Goal: Task Accomplishment & Management: Complete application form

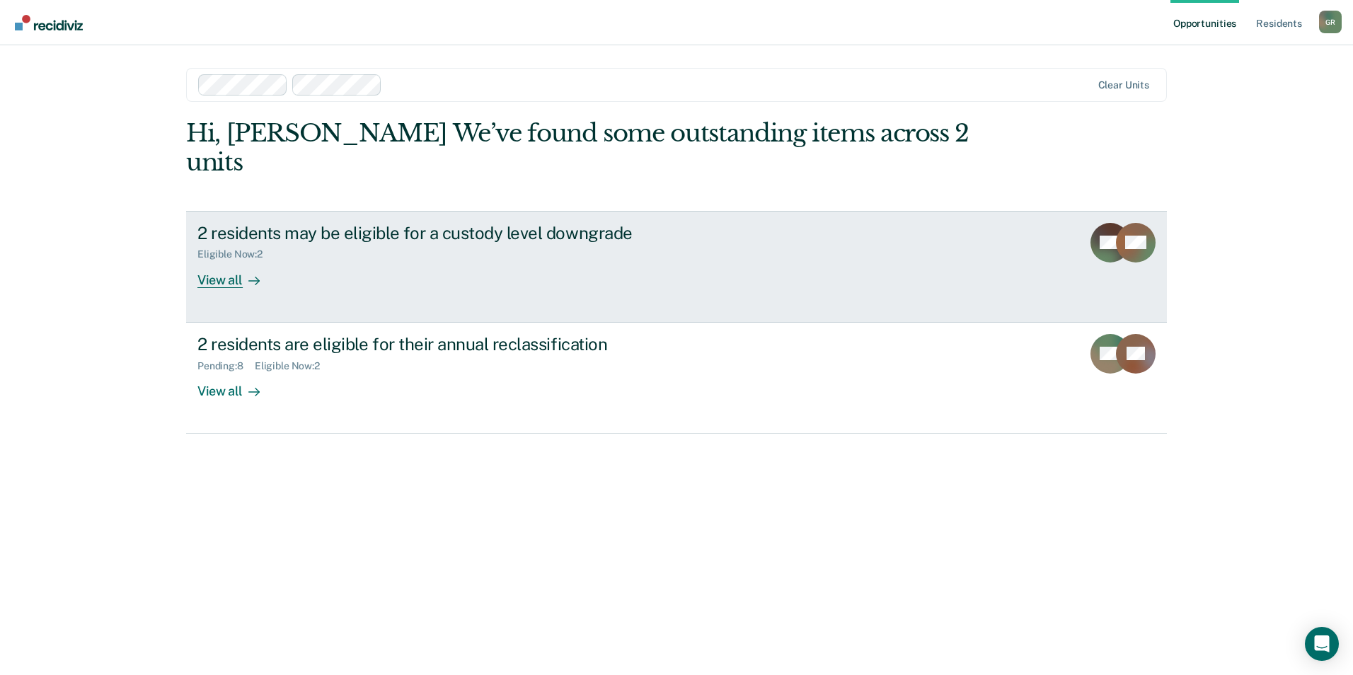
click at [240, 260] on div "View all" at bounding box center [236, 274] width 79 height 28
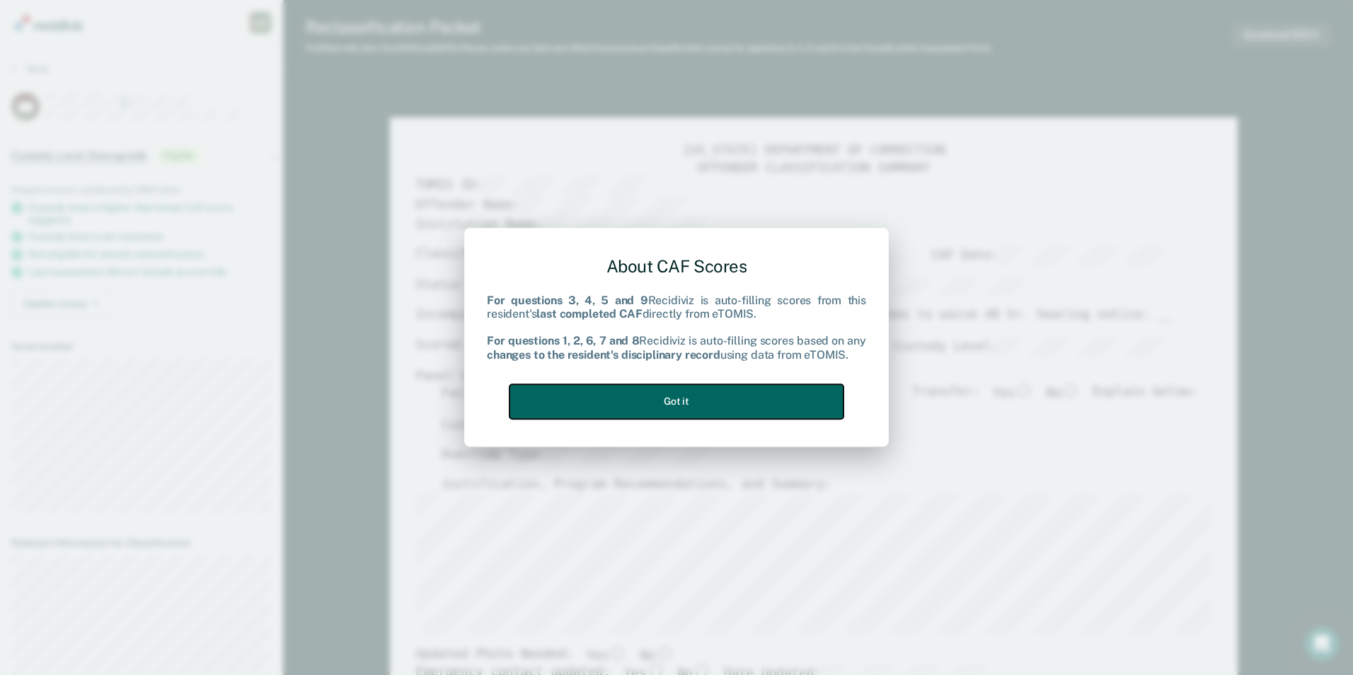
click at [739, 400] on button "Got it" at bounding box center [677, 401] width 334 height 35
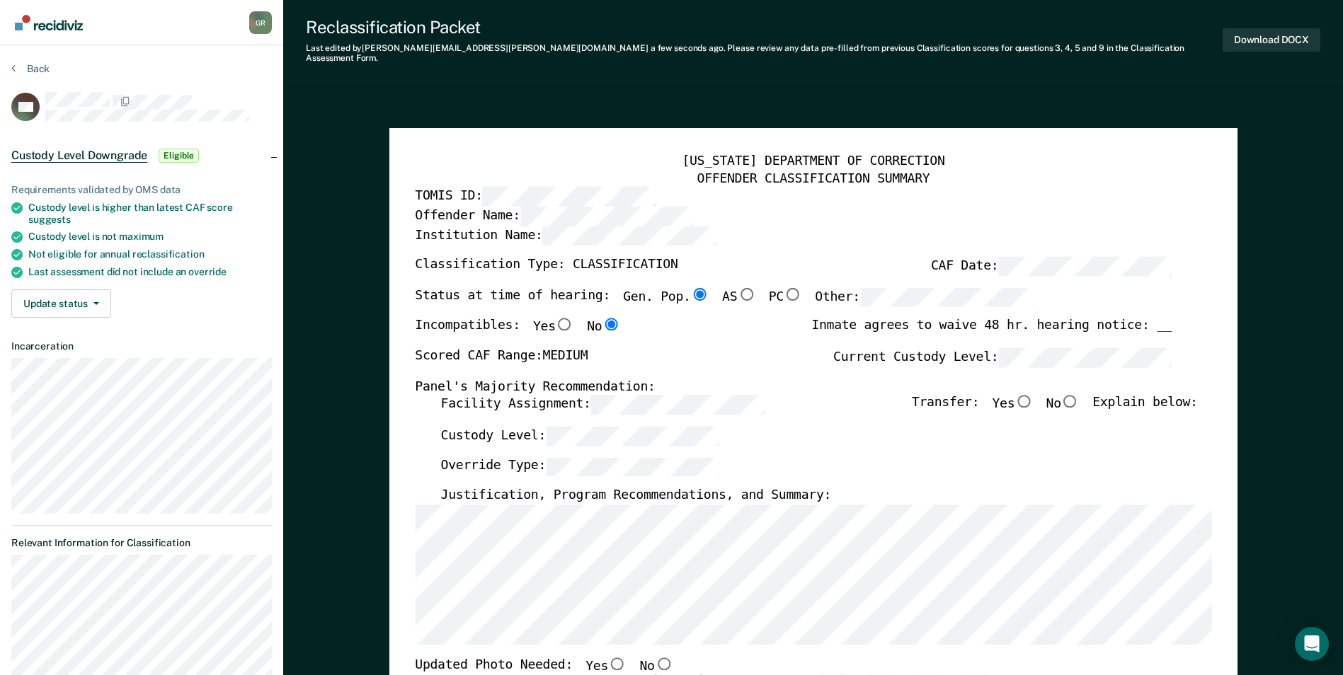
scroll to position [0, 24]
click at [740, 457] on div "Override Type:" at bounding box center [818, 472] width 757 height 31
click at [1079, 395] on input "No" at bounding box center [1070, 401] width 18 height 13
type textarea "x"
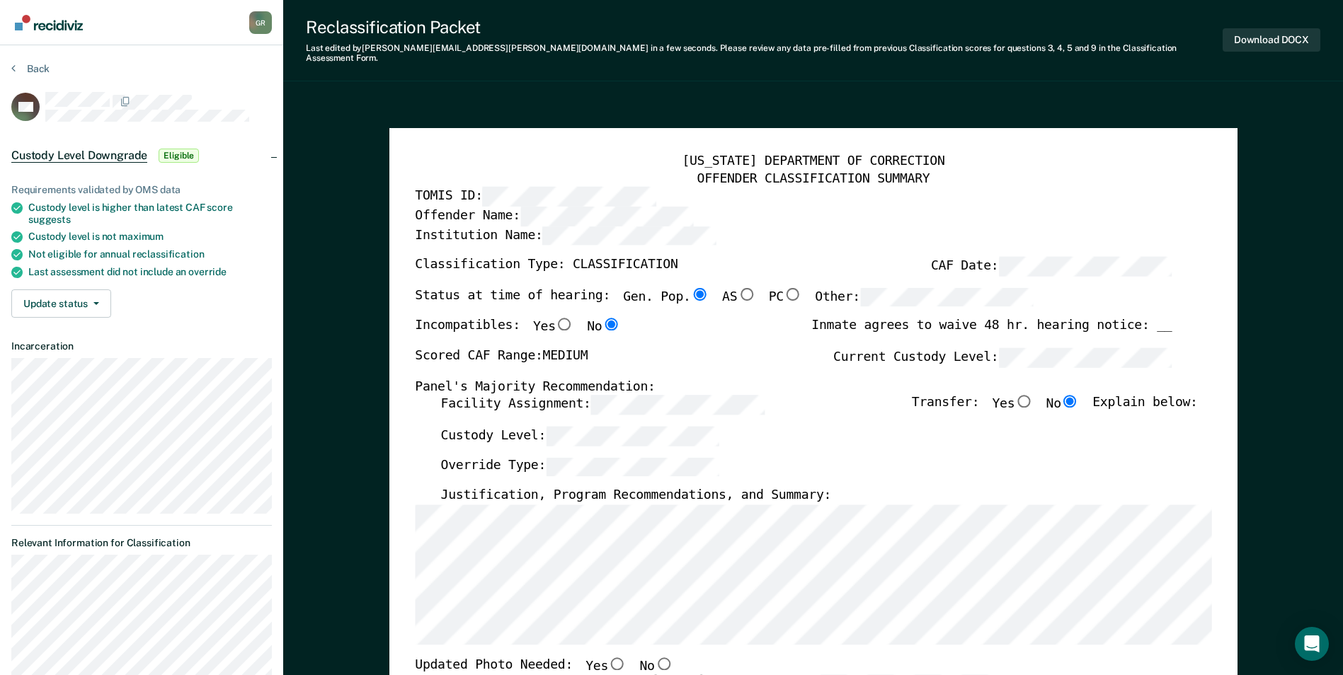
radio input "true"
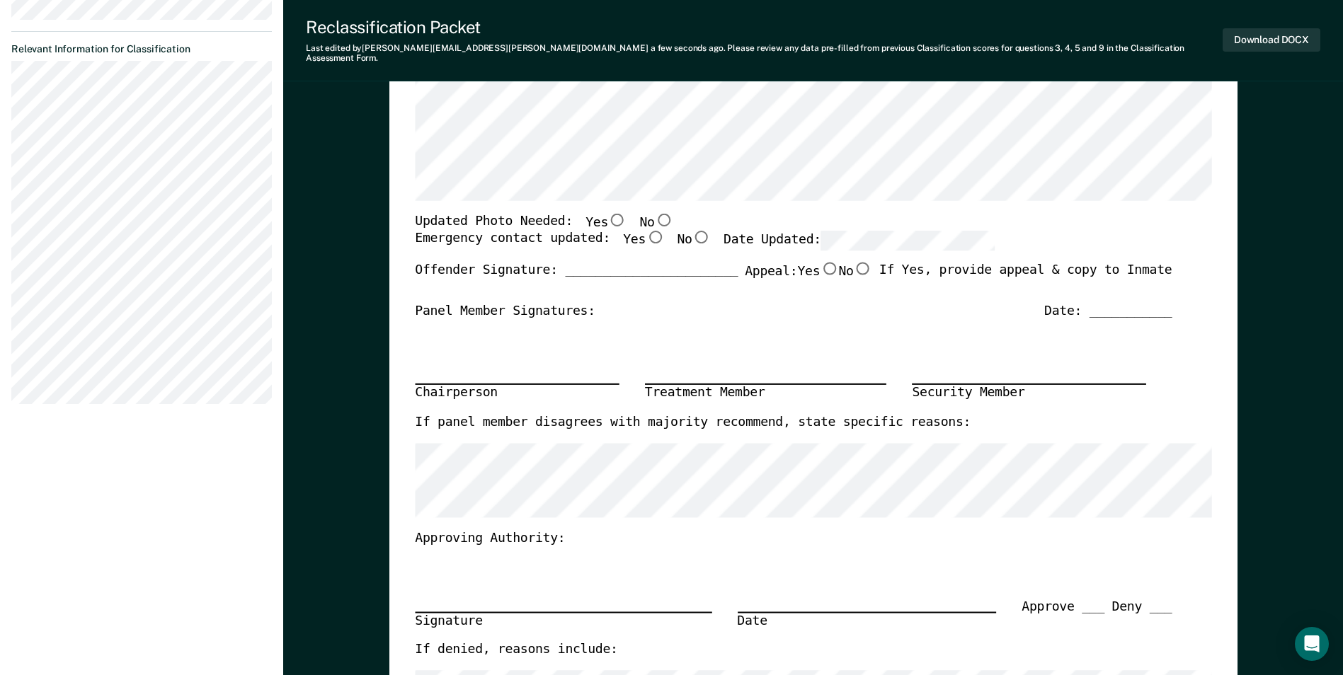
scroll to position [495, 0]
click at [654, 212] on input "No" at bounding box center [663, 218] width 18 height 13
type textarea "x"
radio input "true"
click at [646, 230] on input "Yes" at bounding box center [655, 236] width 18 height 13
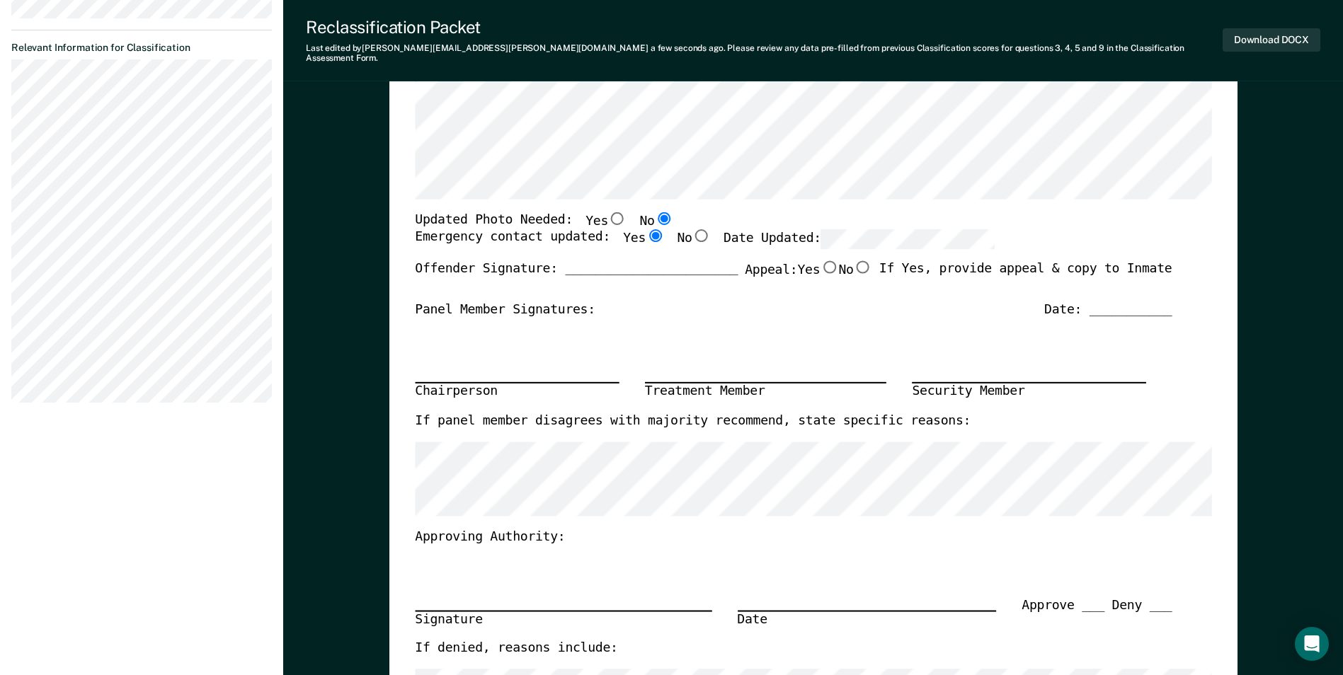
type textarea "x"
radio input "true"
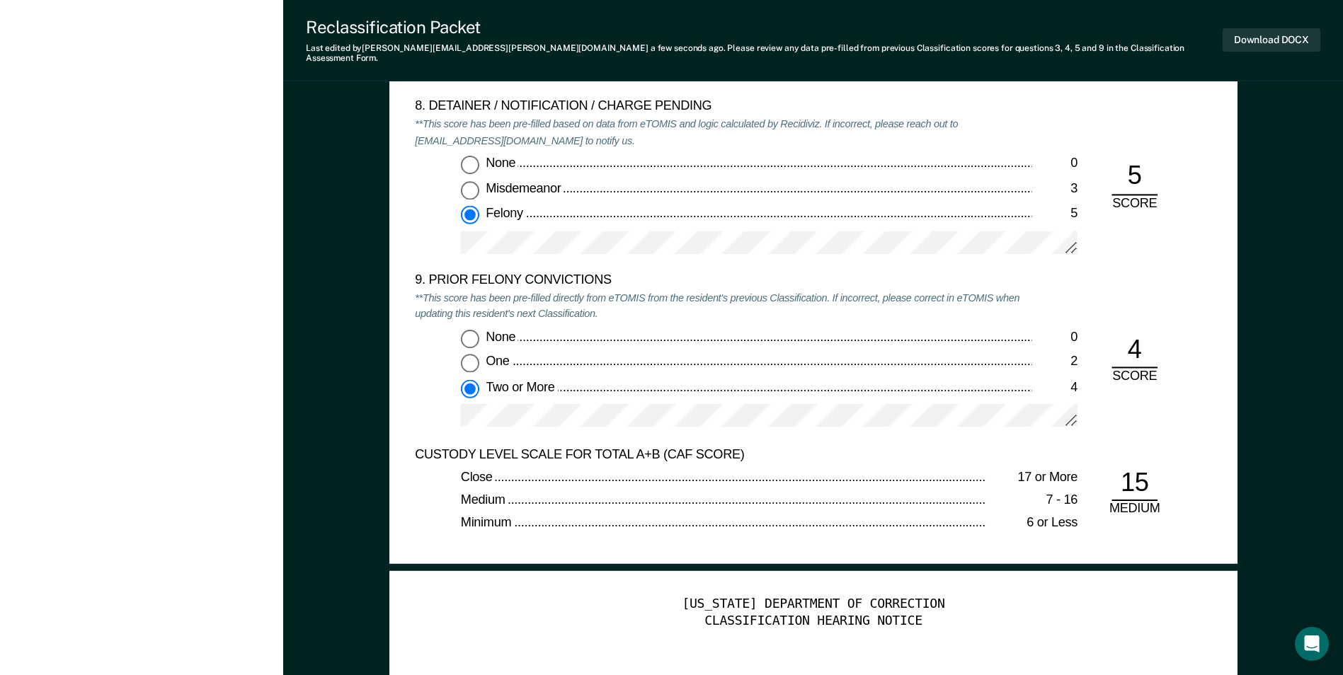
scroll to position [2860, 0]
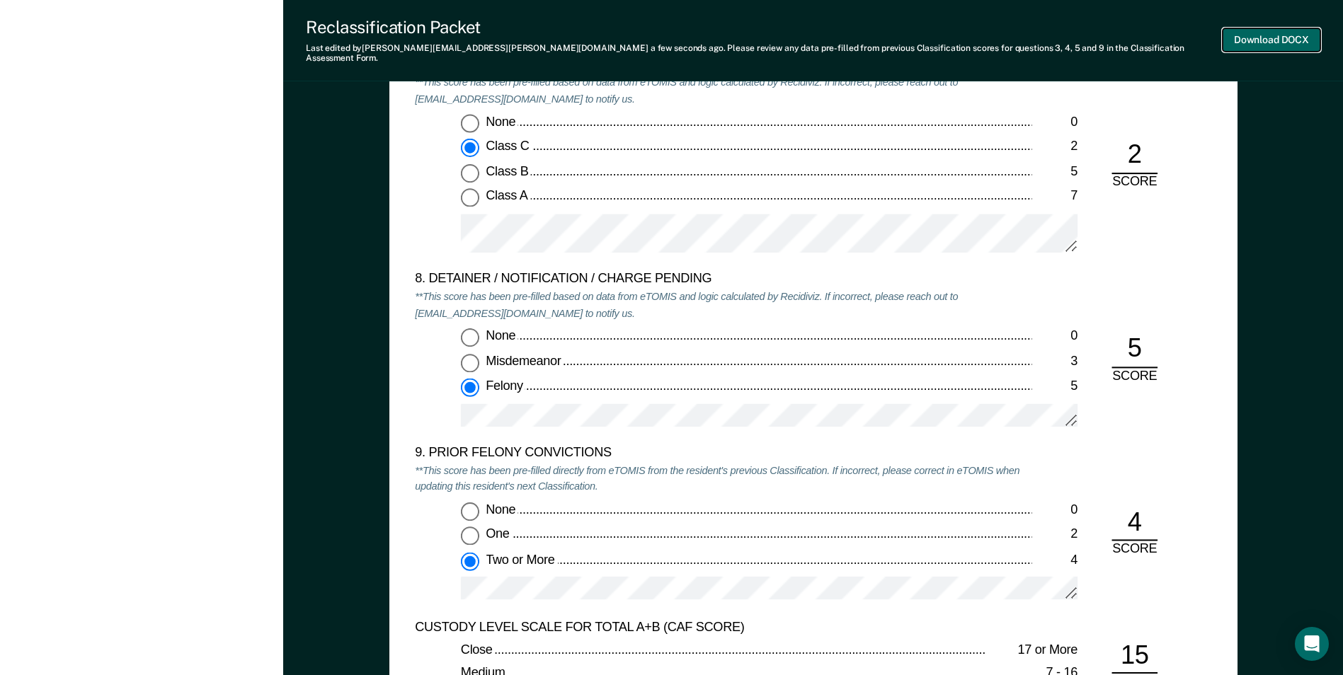
click at [1256, 33] on button "Download DOCX" at bounding box center [1271, 39] width 98 height 23
type textarea "x"
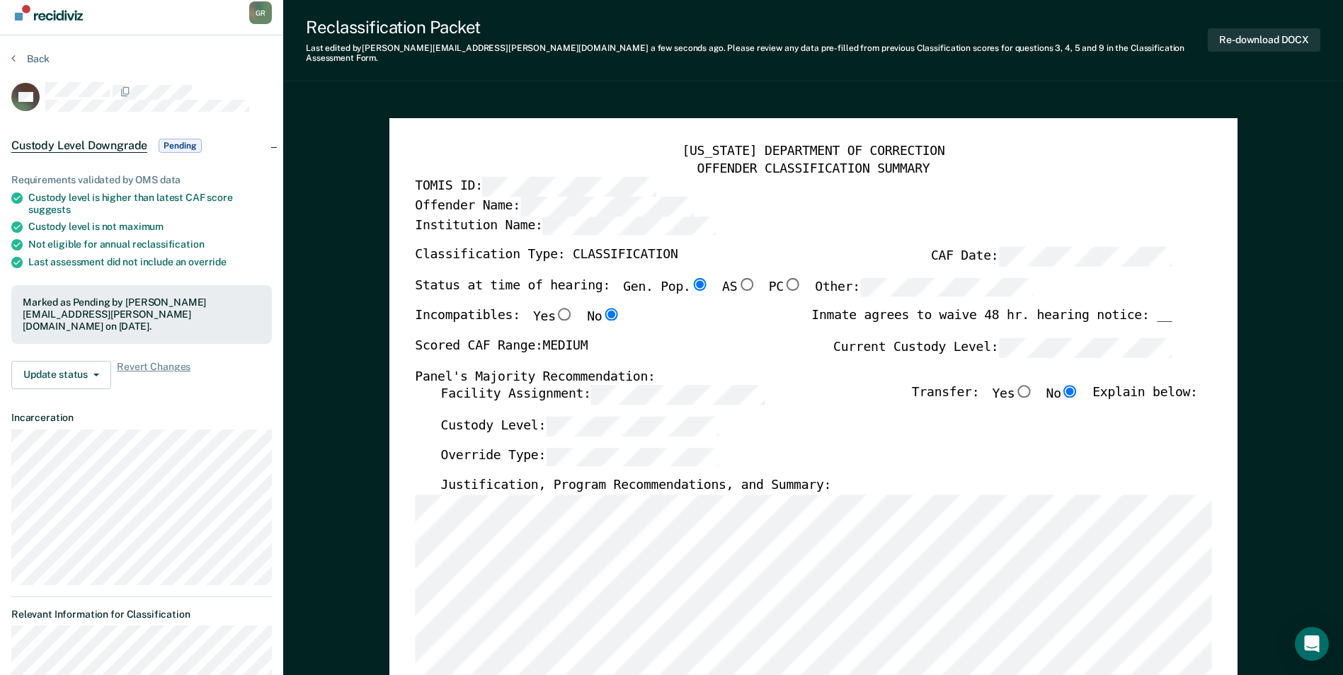
scroll to position [0, 0]
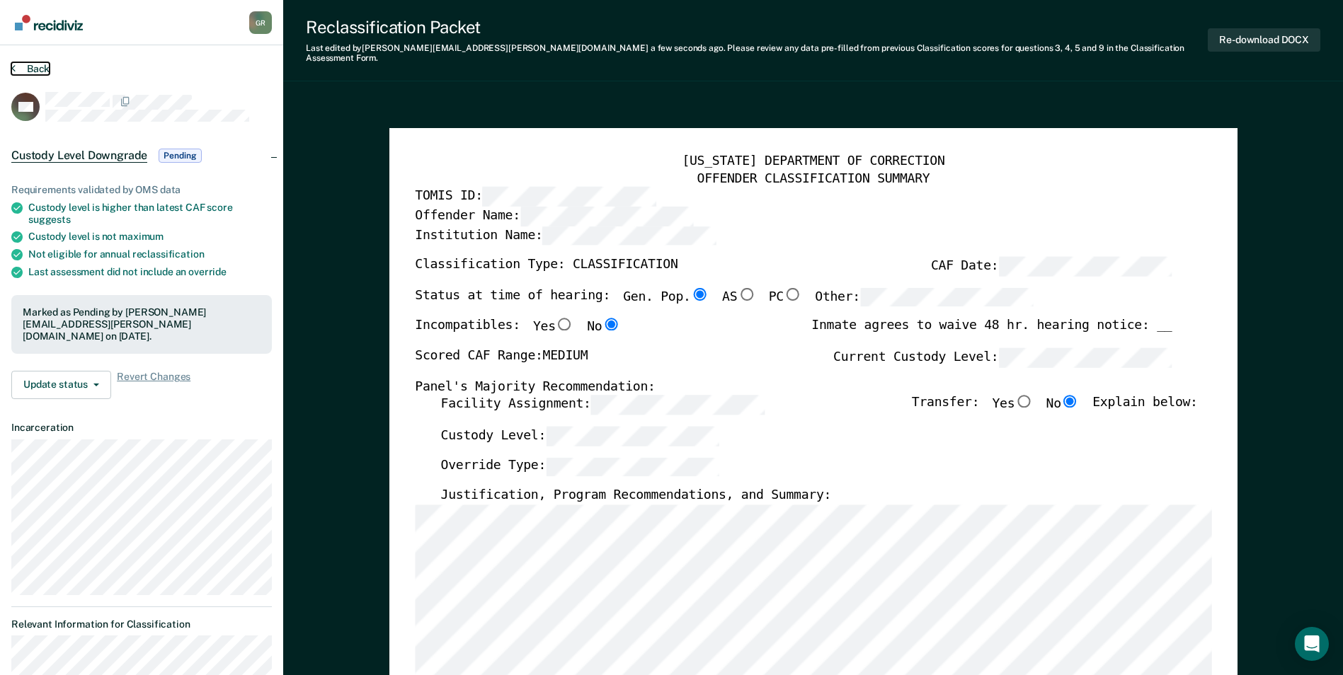
click at [31, 67] on button "Back" at bounding box center [30, 68] width 38 height 13
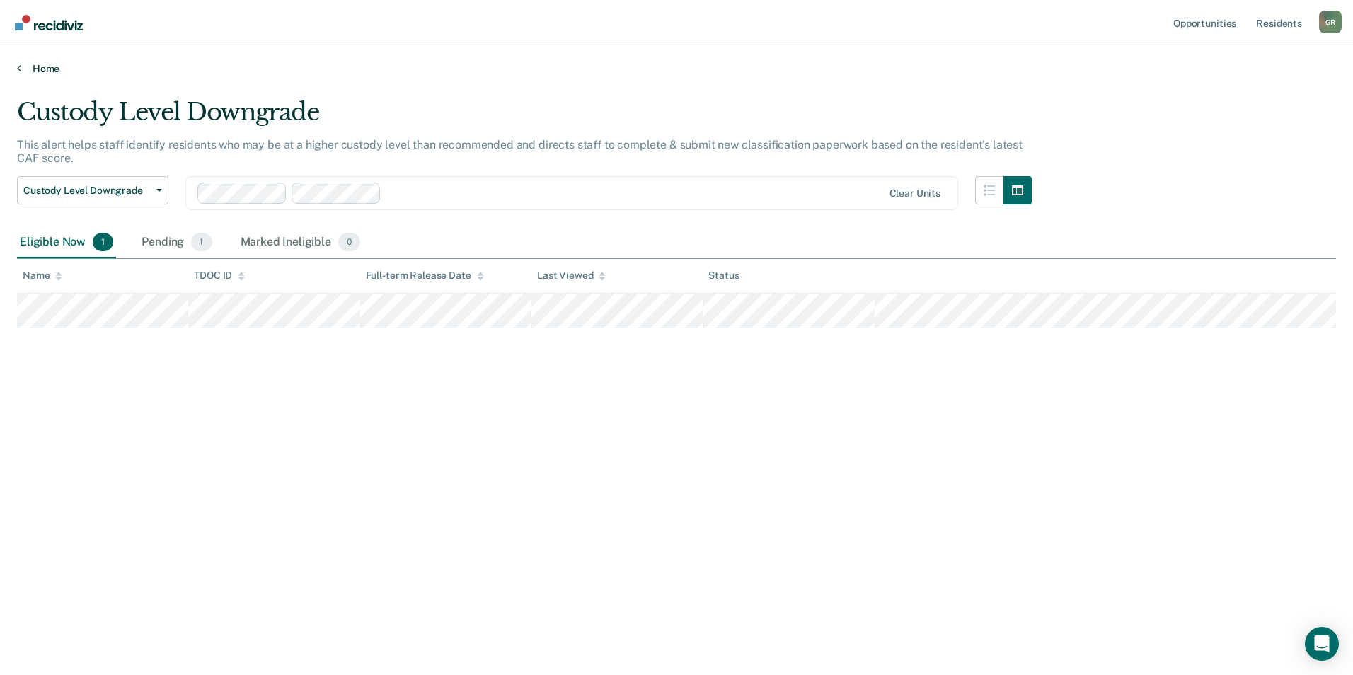
click at [35, 64] on link "Home" at bounding box center [676, 68] width 1319 height 13
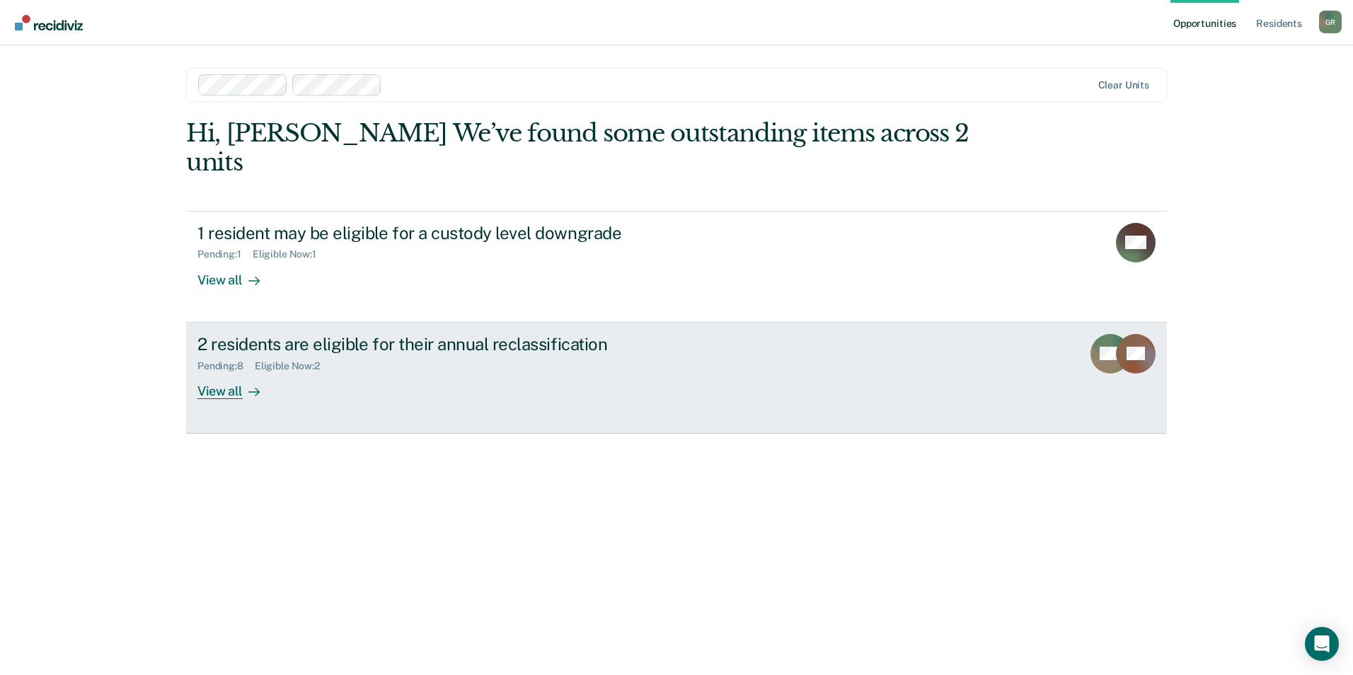
click at [238, 372] on div "View all" at bounding box center [236, 386] width 79 height 28
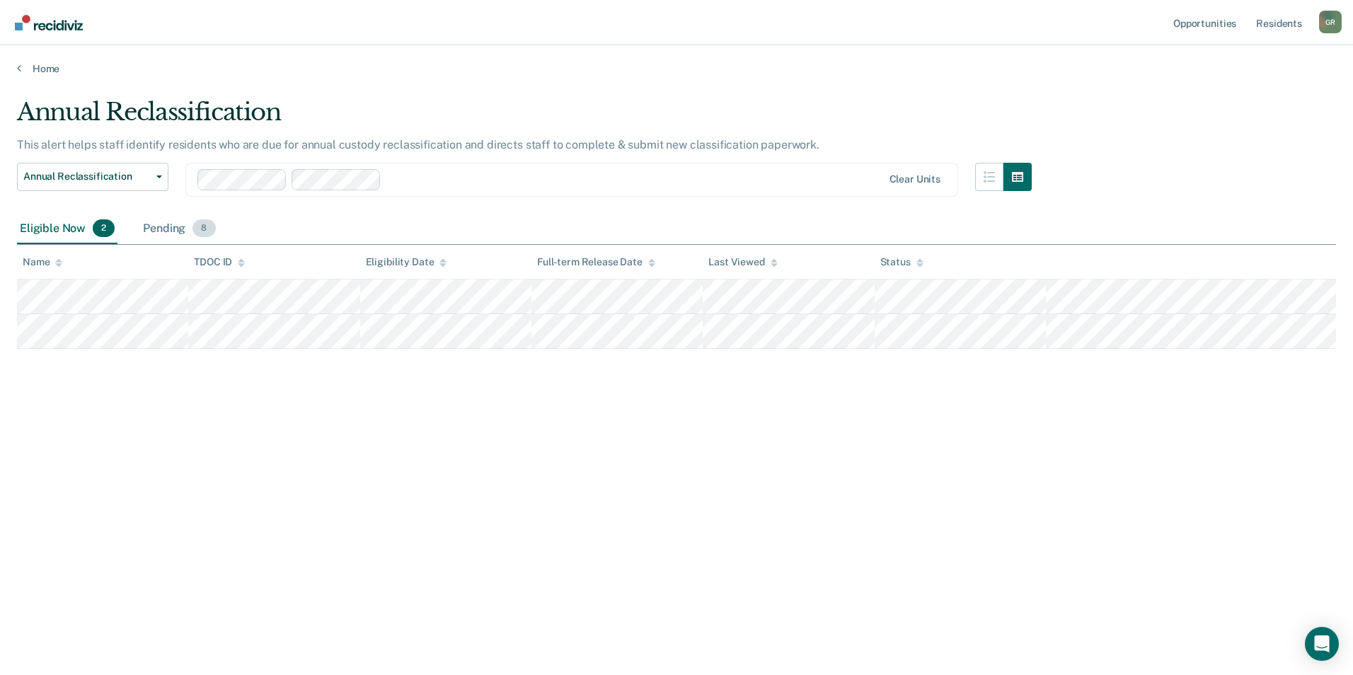
click at [181, 223] on div "Pending 8" at bounding box center [179, 229] width 78 height 31
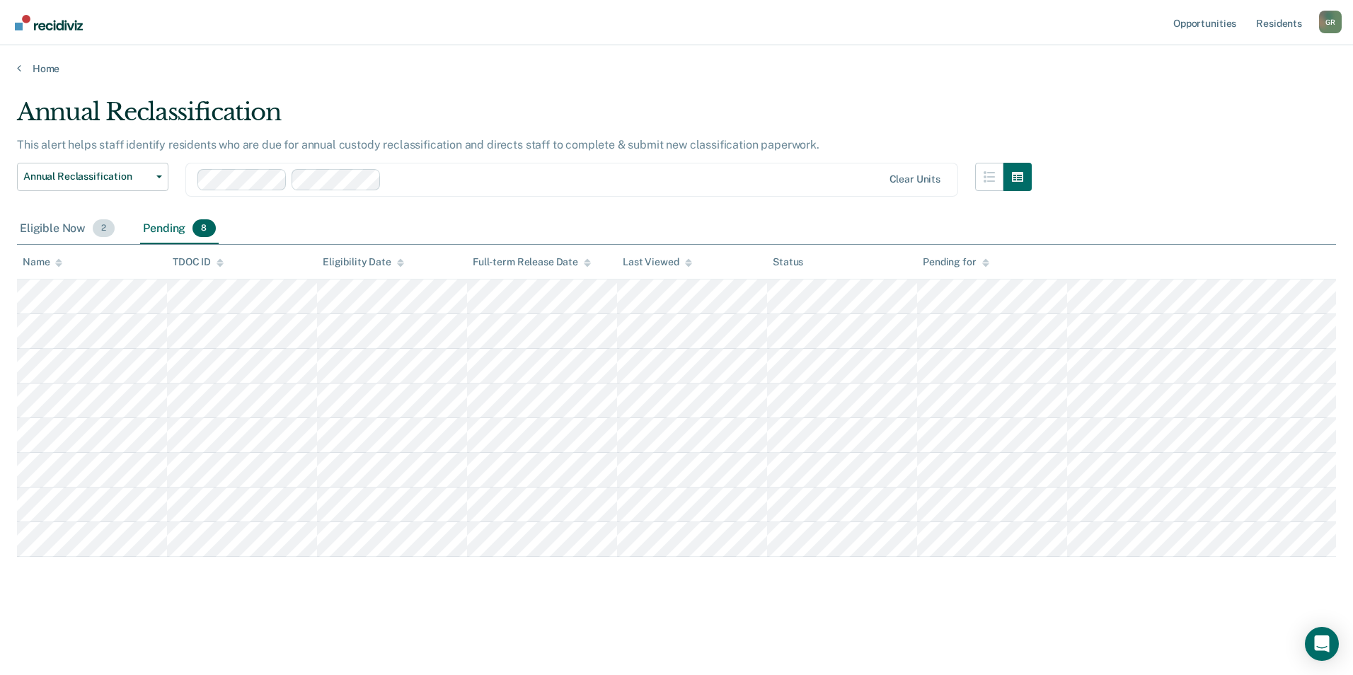
click at [44, 228] on div "Eligible Now 2" at bounding box center [67, 229] width 101 height 31
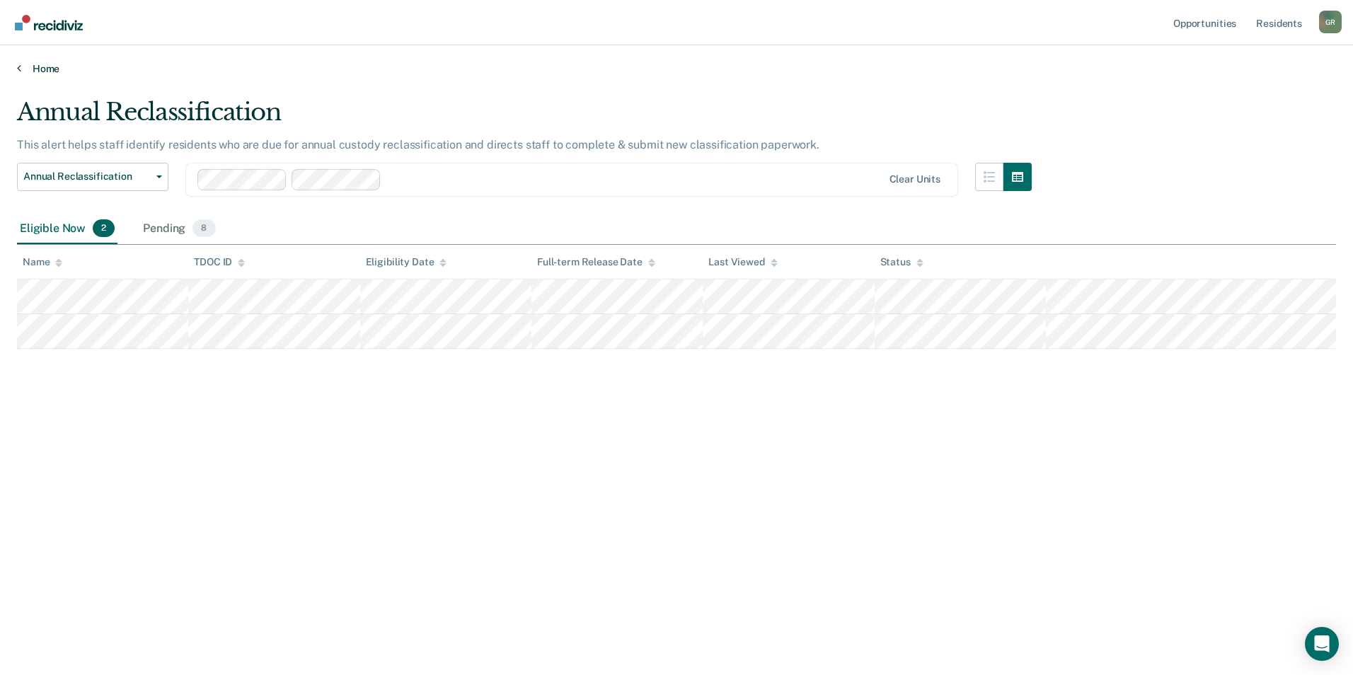
click at [40, 69] on link "Home" at bounding box center [676, 68] width 1319 height 13
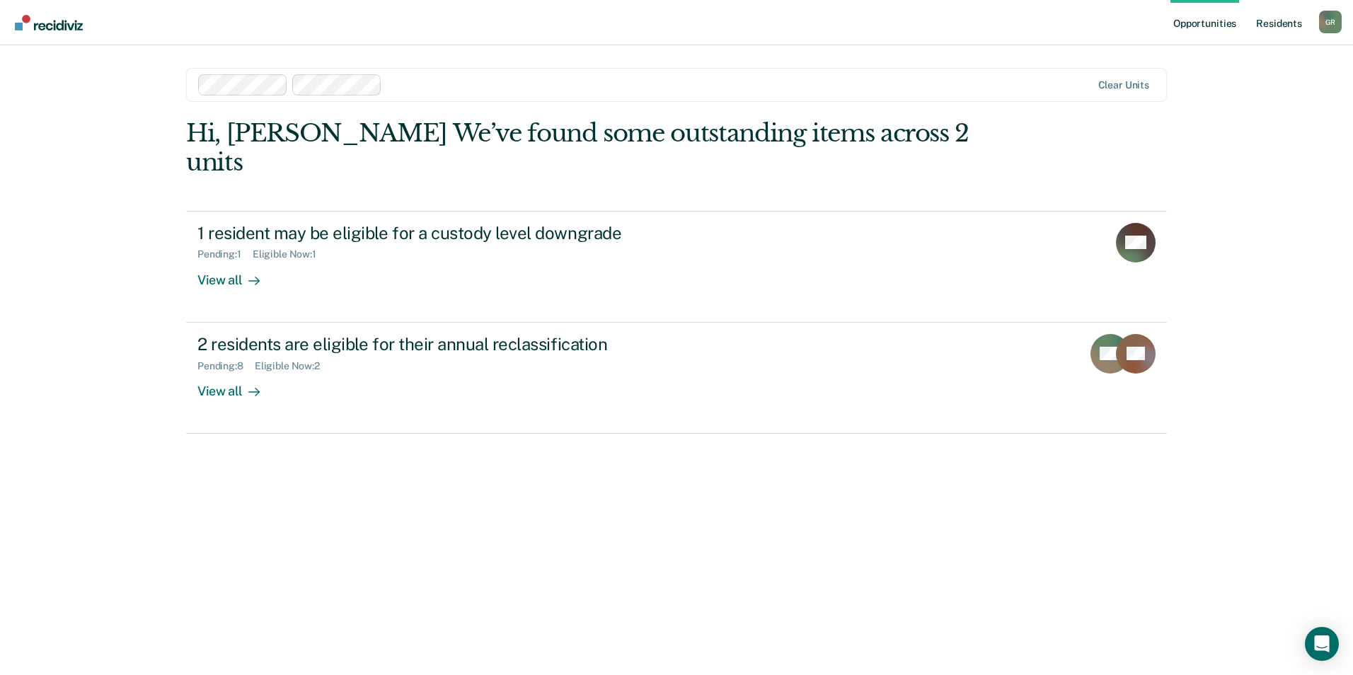
click at [1275, 21] on link "Resident s" at bounding box center [1280, 22] width 52 height 45
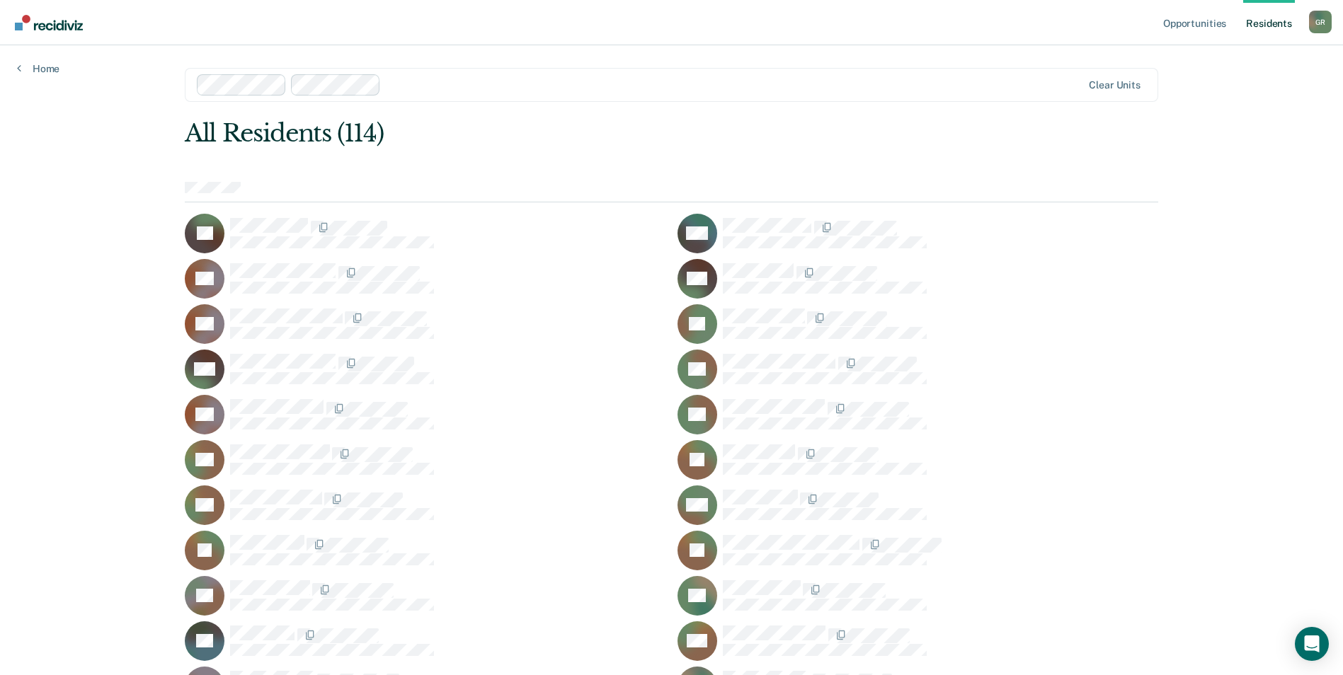
scroll to position [283, 0]
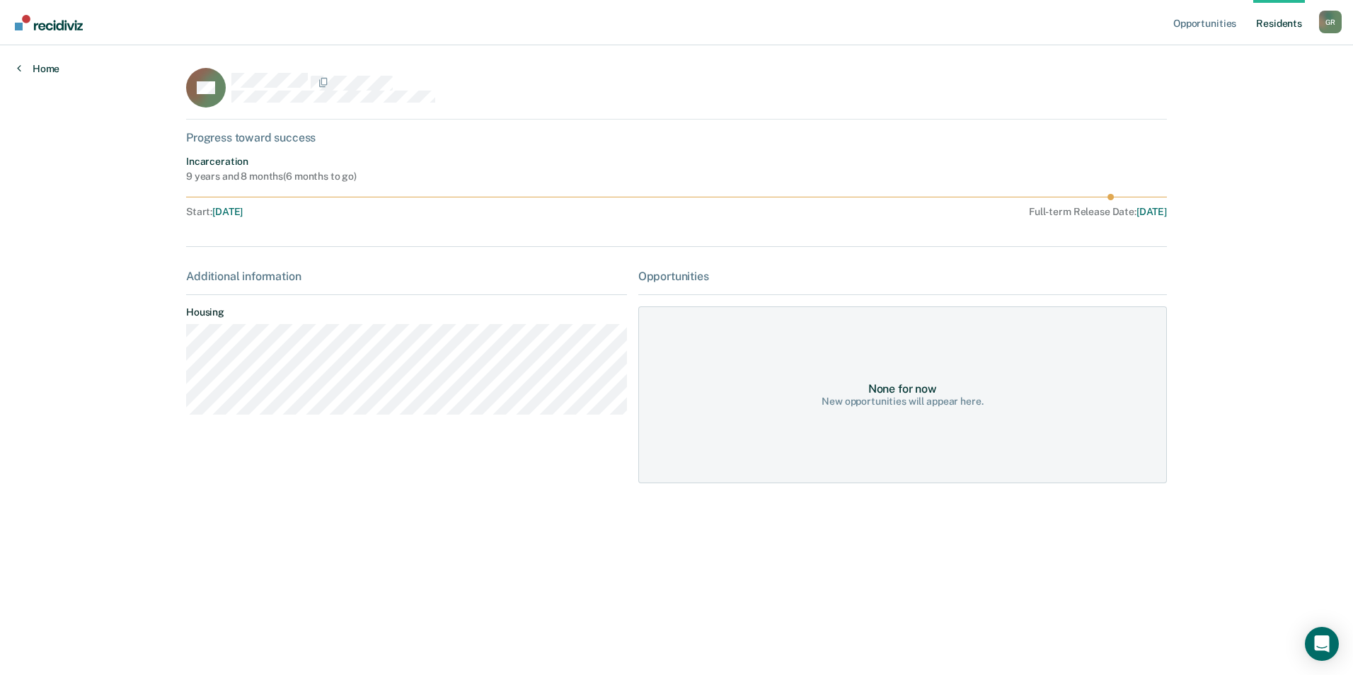
click at [33, 70] on link "Home" at bounding box center [38, 68] width 42 height 13
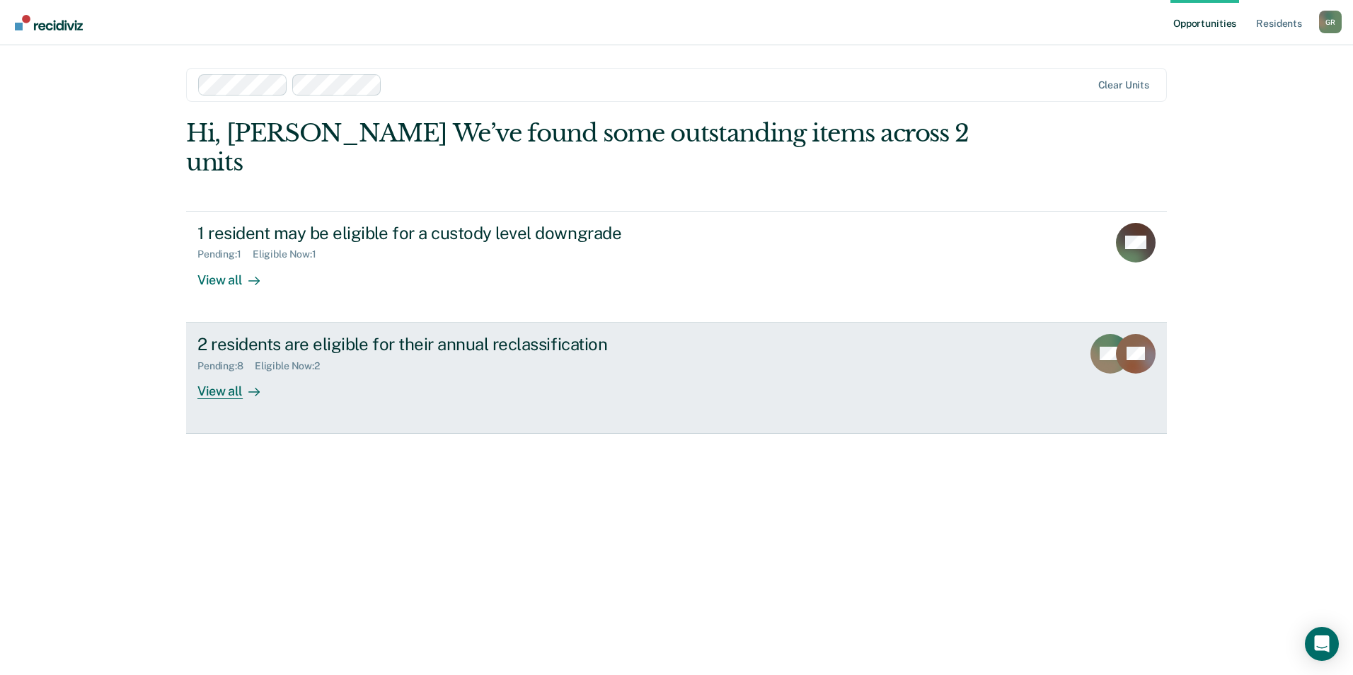
click at [229, 372] on div "View all" at bounding box center [236, 386] width 79 height 28
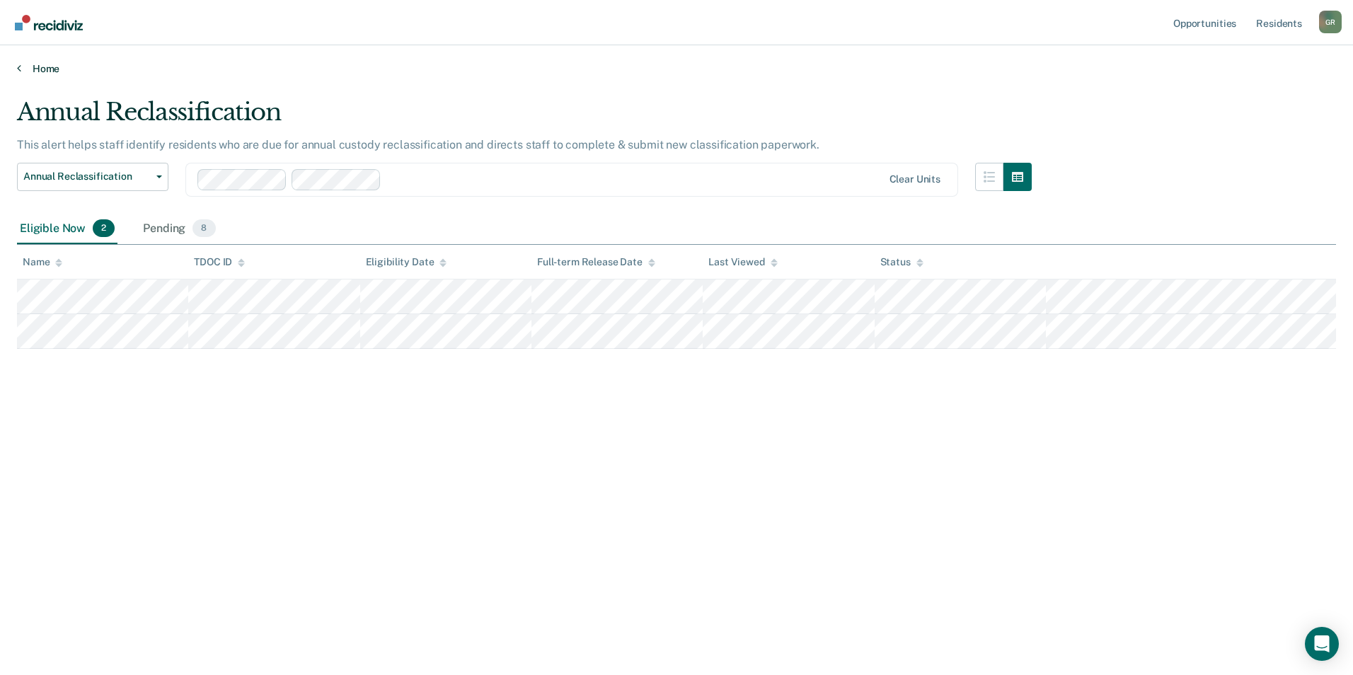
click at [33, 67] on link "Home" at bounding box center [676, 68] width 1319 height 13
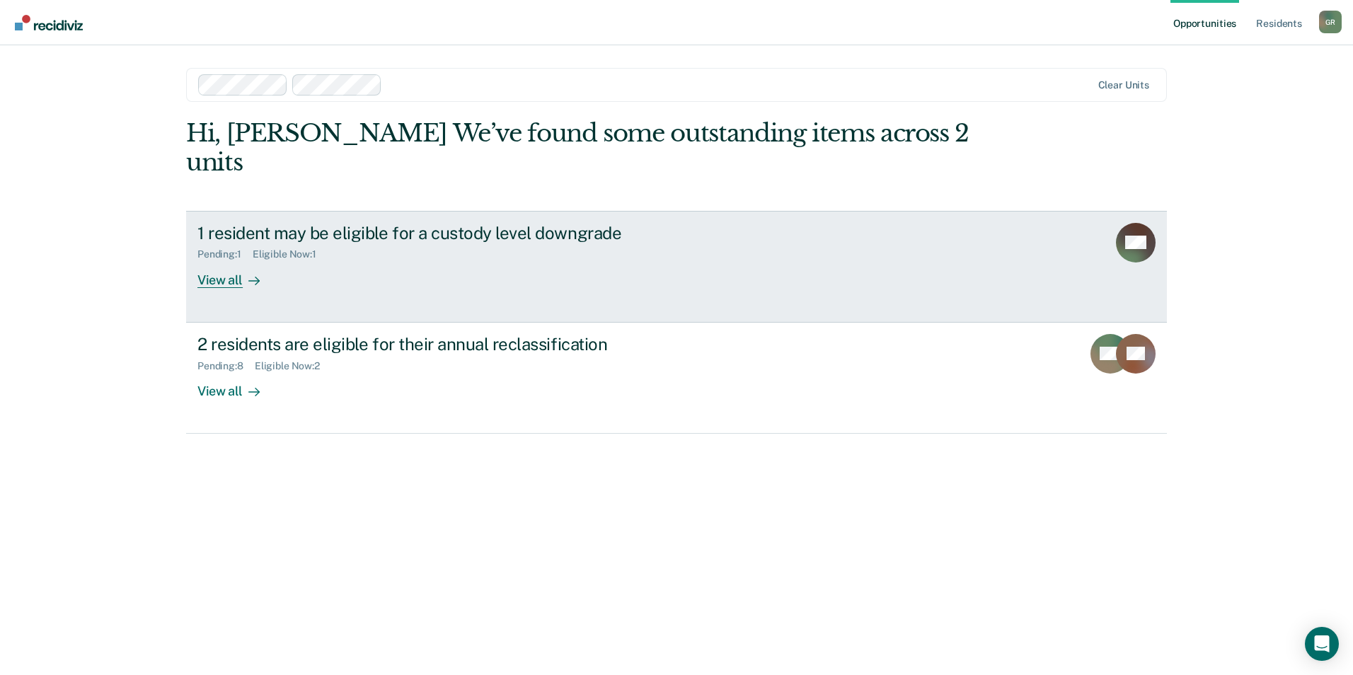
click at [244, 259] on link "1 resident may be eligible for a custody level downgrade Pending : 1 Eligible N…" at bounding box center [676, 267] width 981 height 112
